Goal: Complete application form

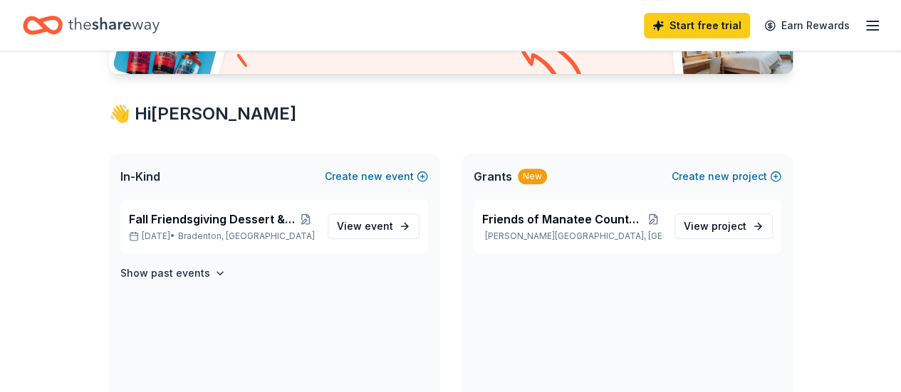
scroll to position [214, 0]
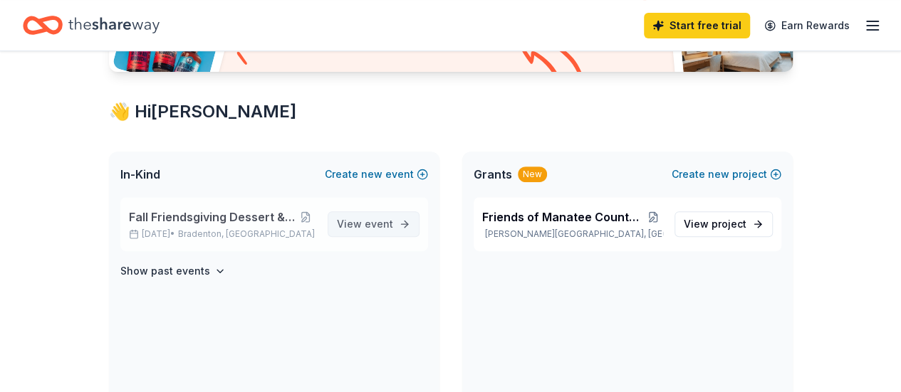
click at [368, 228] on span "event" at bounding box center [379, 224] width 28 height 12
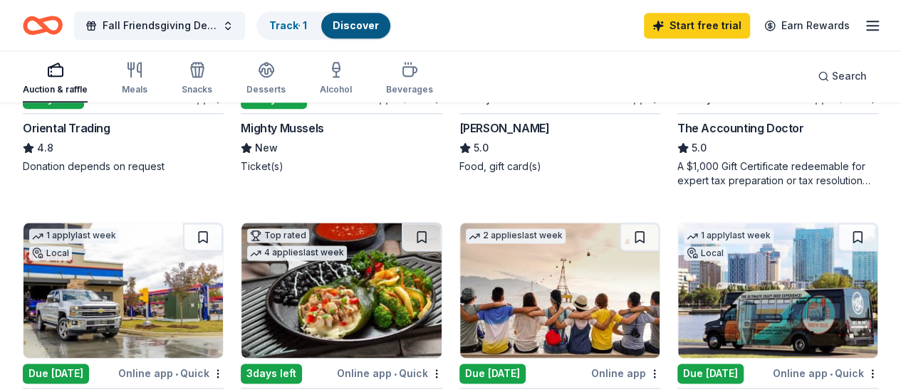
scroll to position [997, 0]
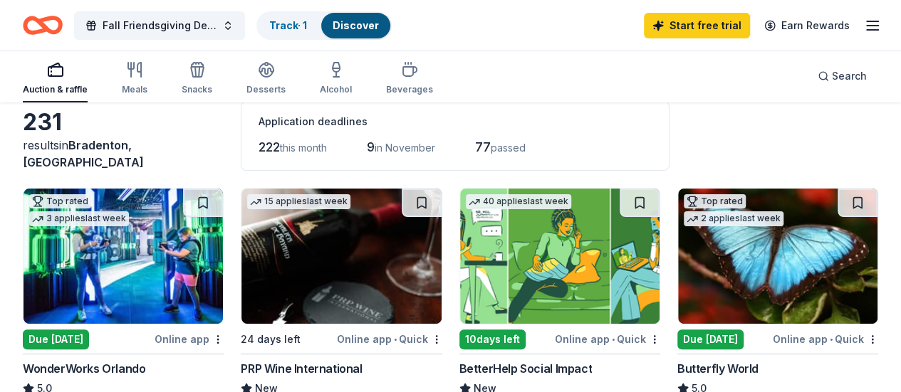
scroll to position [71, 0]
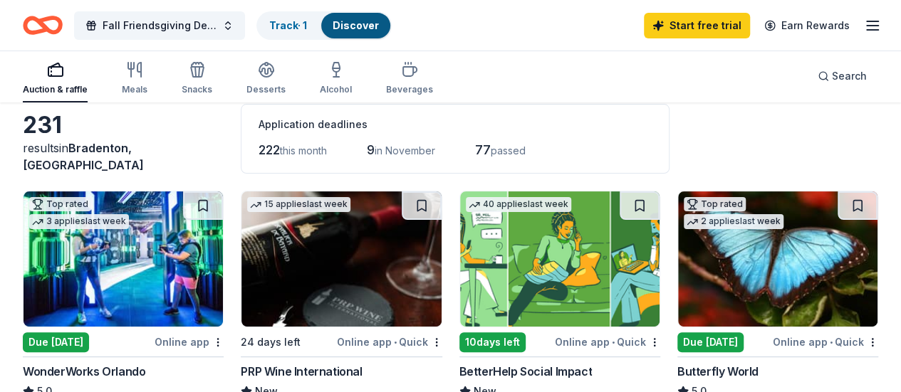
click at [268, 238] on img at bounding box center [340, 259] width 199 height 135
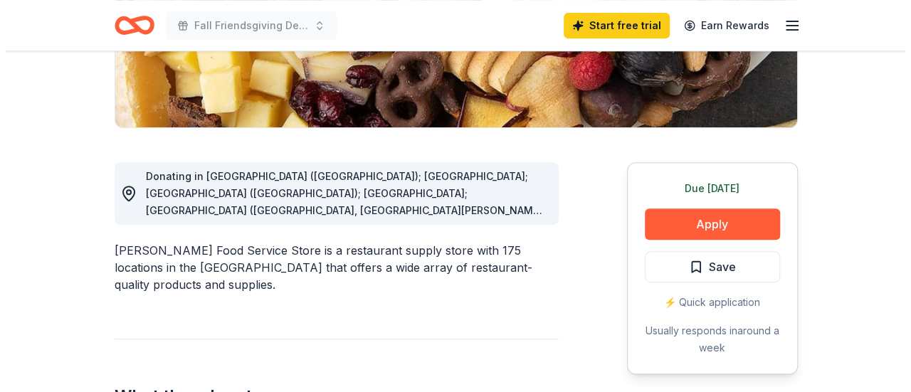
scroll to position [356, 0]
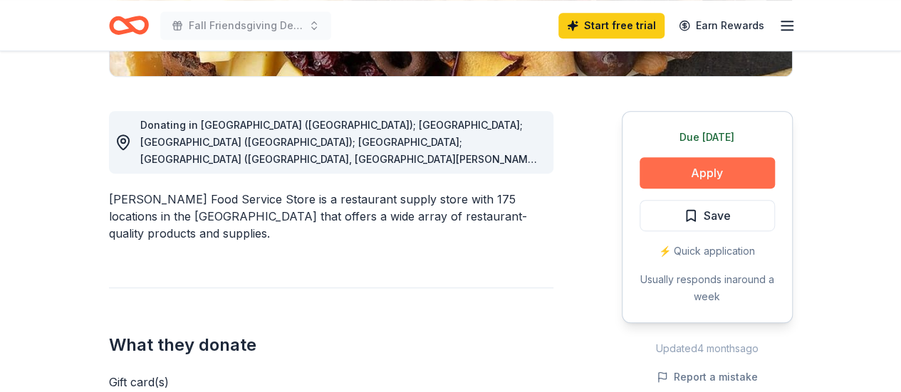
click at [711, 169] on button "Apply" at bounding box center [706, 172] width 135 height 31
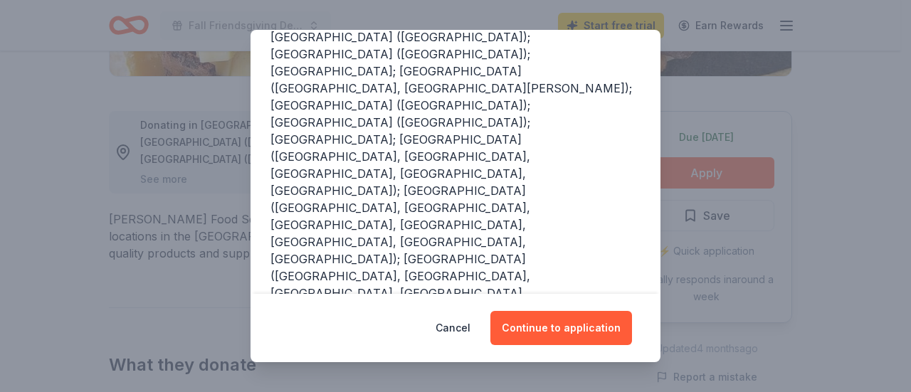
scroll to position [397, 0]
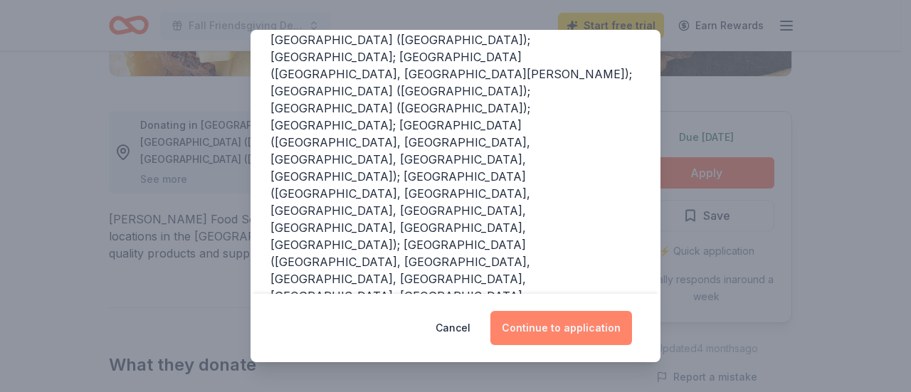
click at [577, 325] on button "Continue to application" at bounding box center [562, 328] width 142 height 34
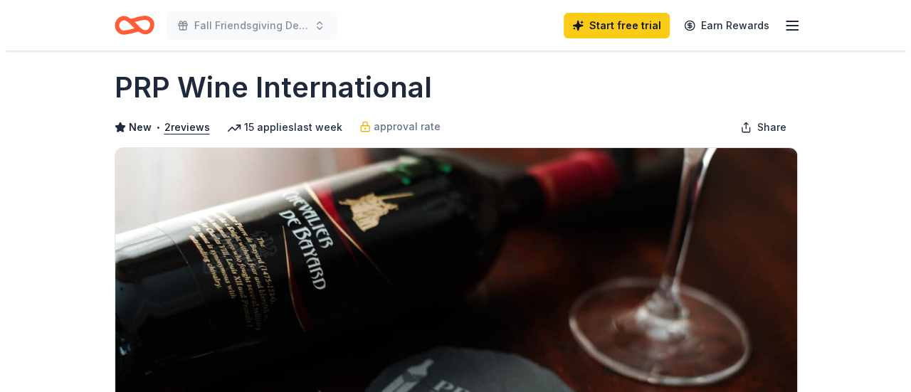
scroll to position [285, 0]
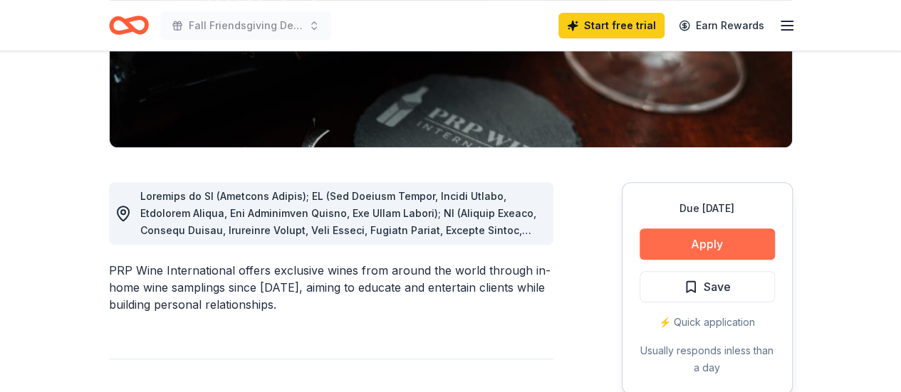
click at [716, 241] on button "Apply" at bounding box center [706, 244] width 135 height 31
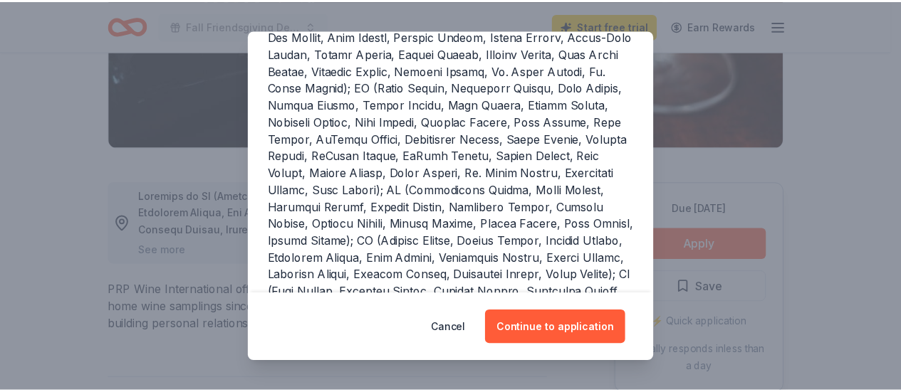
scroll to position [268, 0]
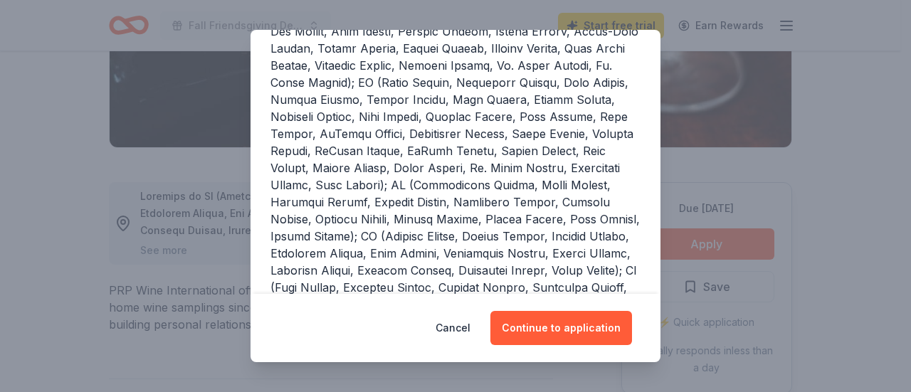
click at [817, 139] on div "Donor Program Requirements We've summarized the requirements for PRP Wine Inter…" at bounding box center [455, 196] width 911 height 392
